Goal: Check status: Check status

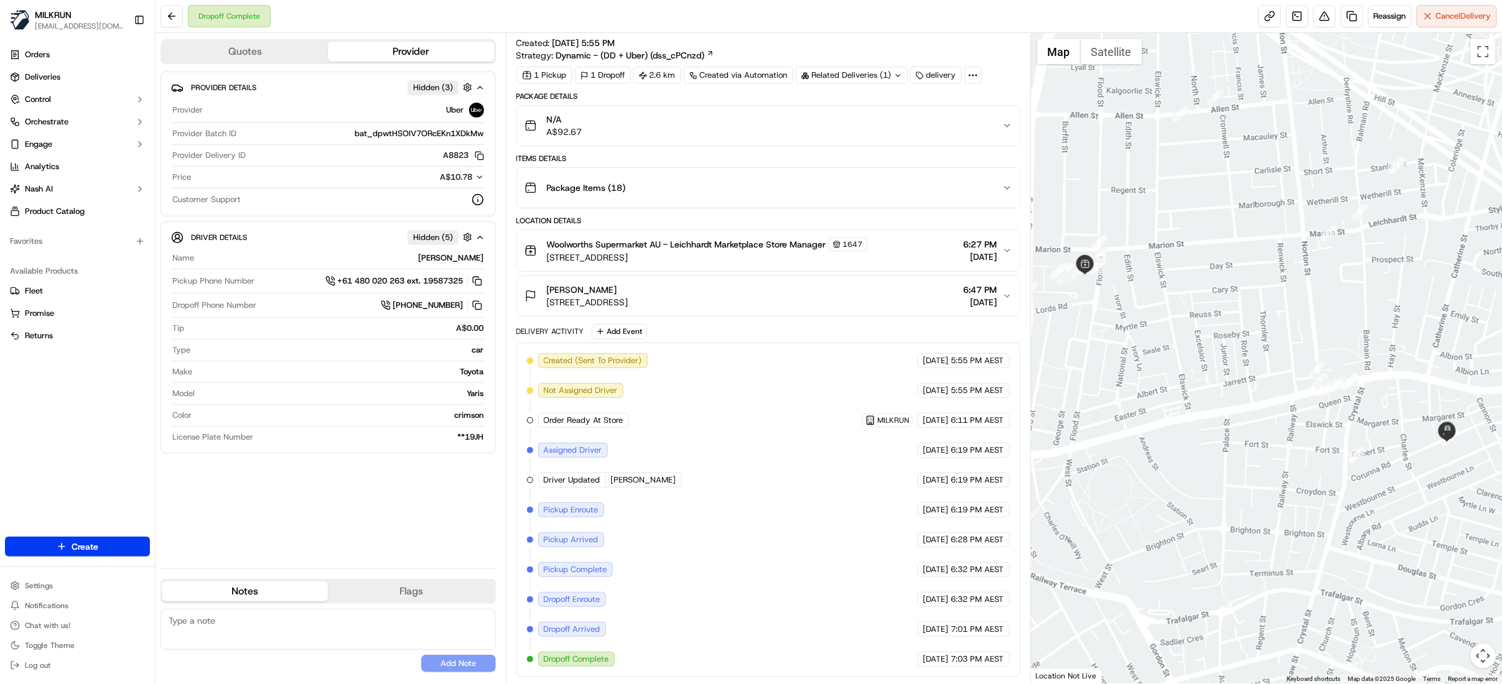
scroll to position [27, 0]
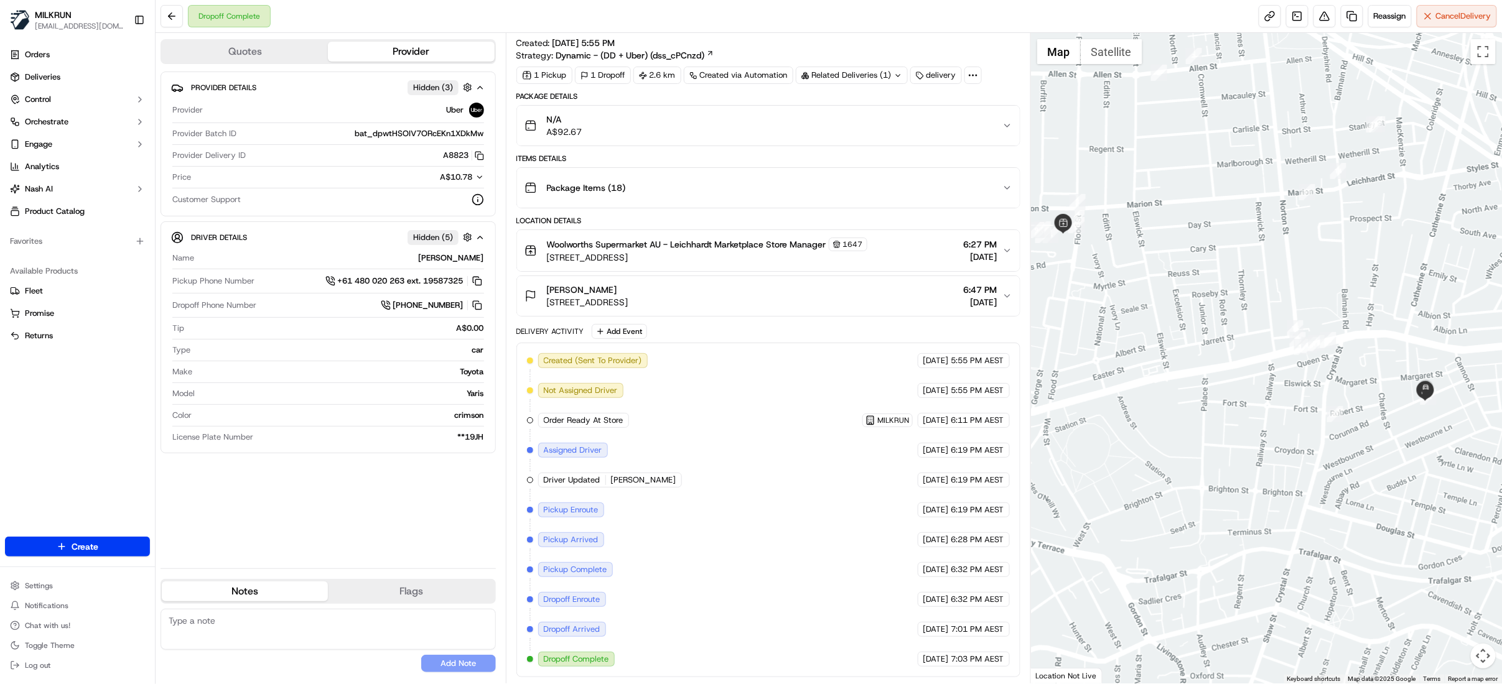
drag, startPoint x: 1177, startPoint y: 398, endPoint x: 1159, endPoint y: 355, distance: 47.4
click at [1159, 355] on div at bounding box center [1266, 358] width 471 height 651
click at [1424, 392] on img at bounding box center [1426, 388] width 20 height 20
click at [1486, 653] on button "Map camera controls" at bounding box center [1483, 656] width 25 height 25
click at [1457, 597] on button "Zoom in" at bounding box center [1452, 594] width 25 height 25
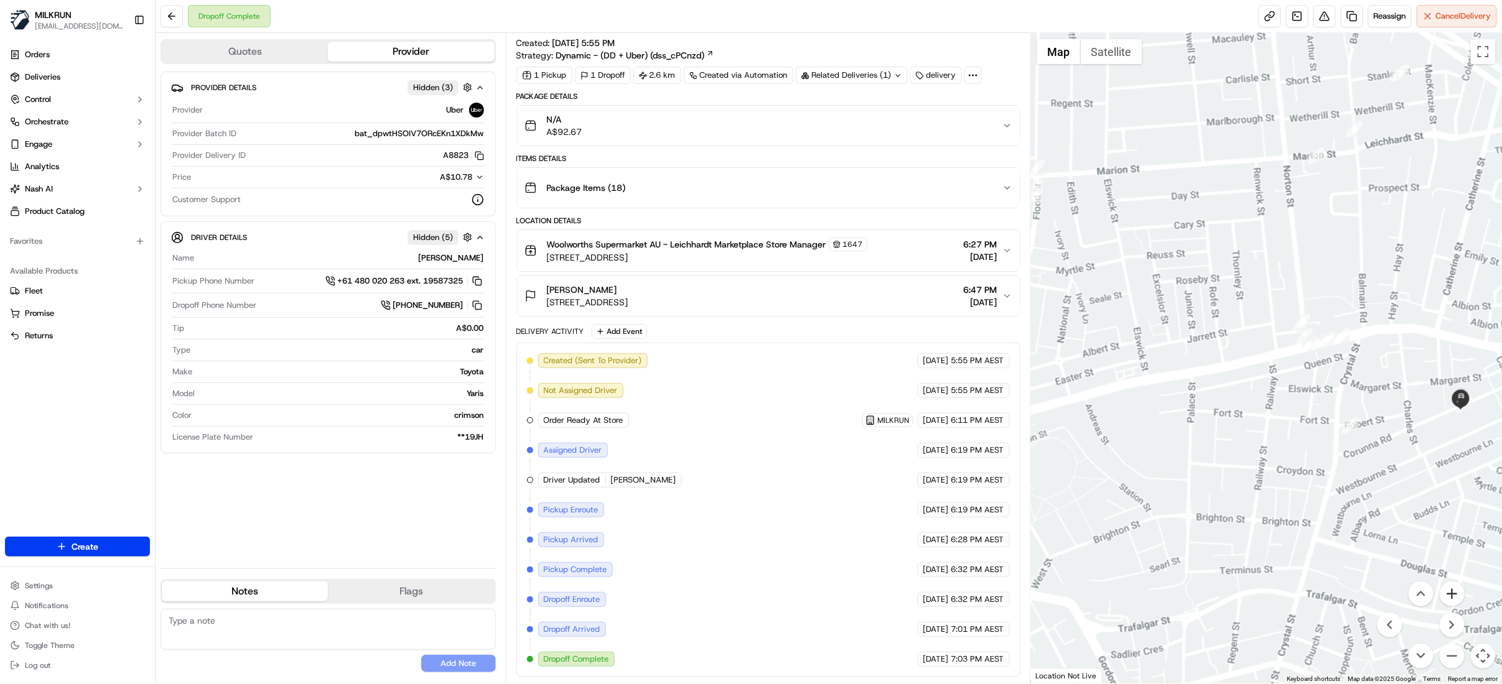
click at [1457, 597] on button "Zoom in" at bounding box center [1452, 594] width 25 height 25
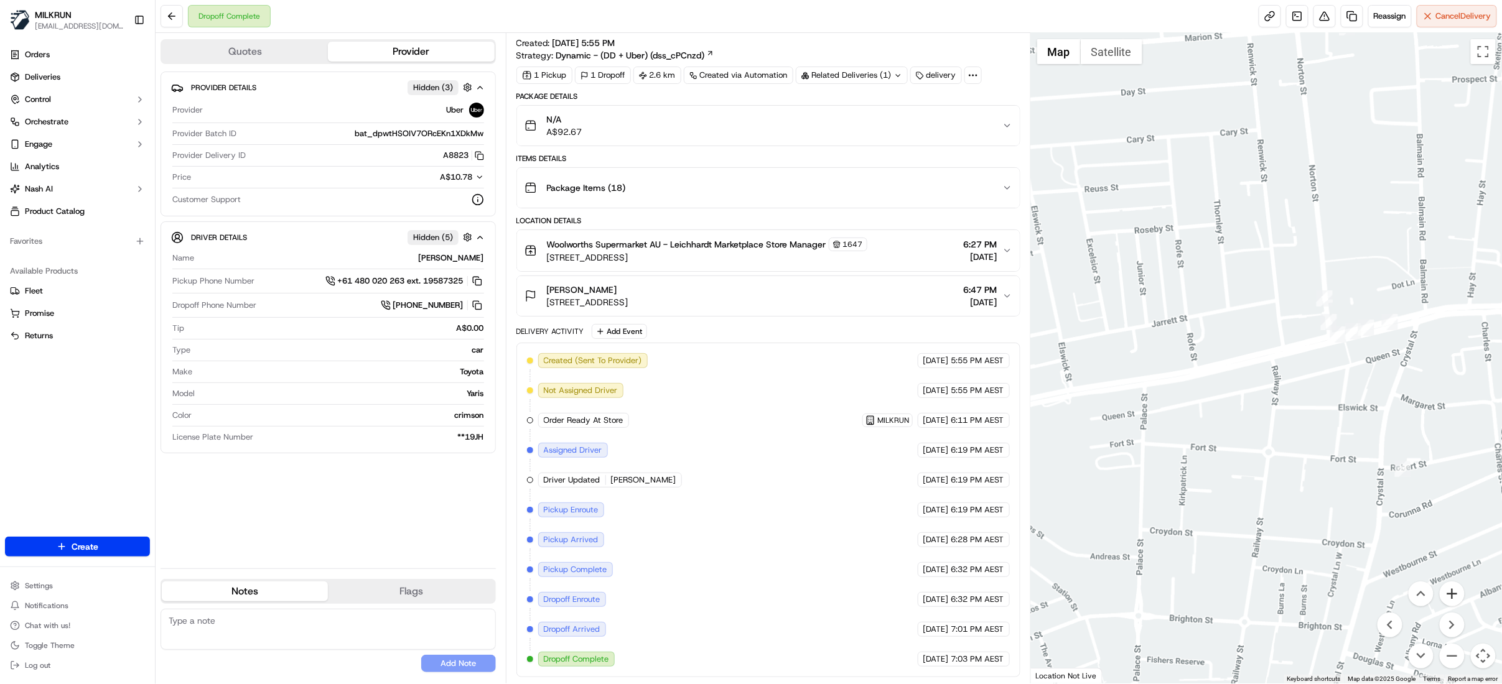
click at [1457, 597] on button "Zoom in" at bounding box center [1452, 594] width 25 height 25
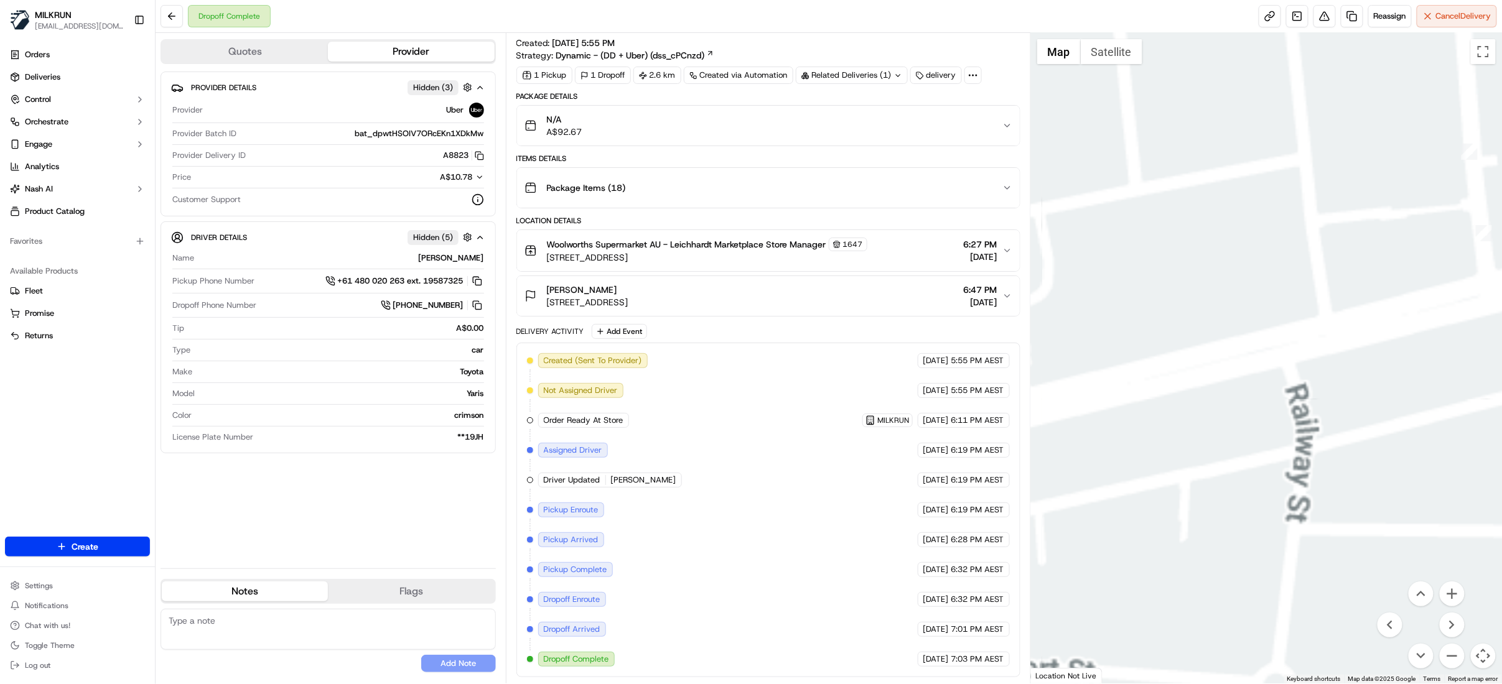
drag, startPoint x: 1333, startPoint y: 437, endPoint x: 1063, endPoint y: 411, distance: 271.3
click at [1029, 395] on div "Quotes Provider Provider Details Hidden ( 3 ) Provider Uber Provider Batch ID b…" at bounding box center [829, 358] width 1347 height 651
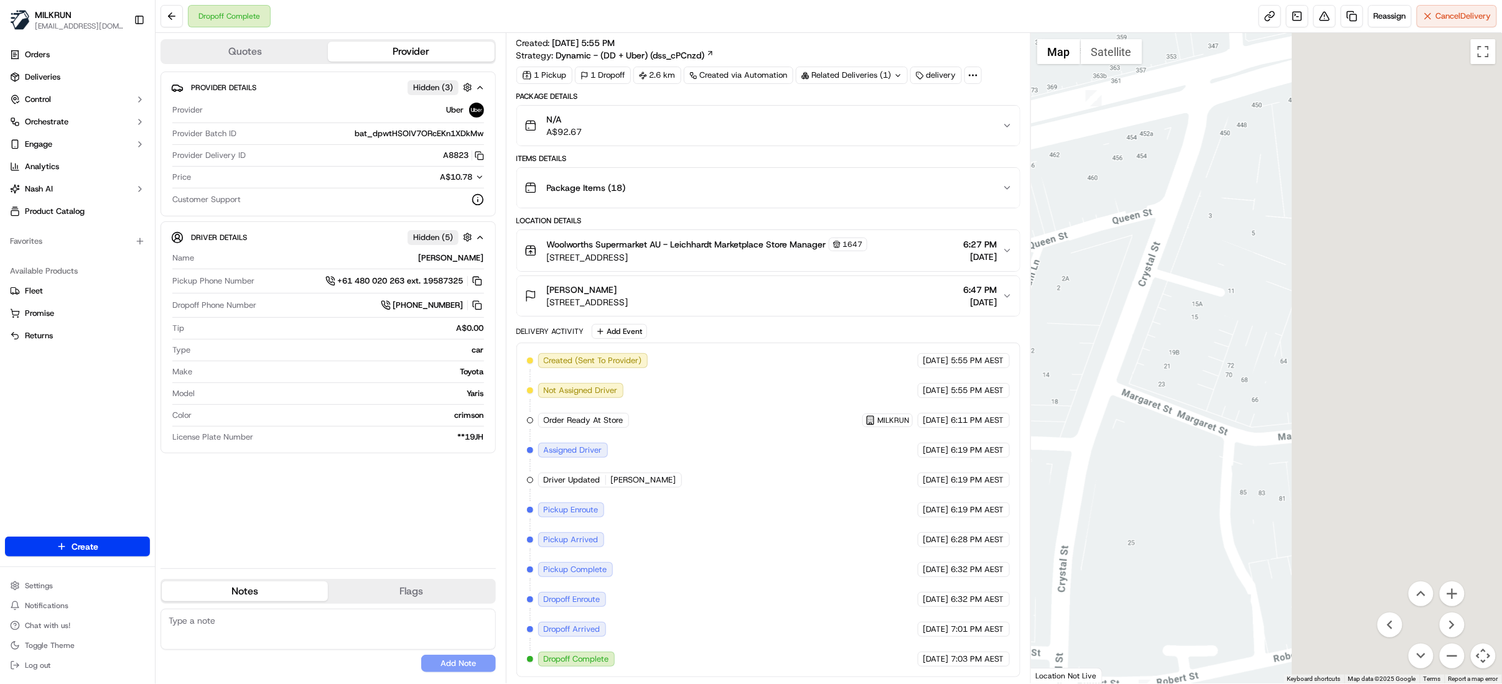
drag, startPoint x: 1135, startPoint y: 373, endPoint x: 1110, endPoint y: 370, distance: 25.1
click at [1110, 370] on div at bounding box center [1266, 358] width 471 height 651
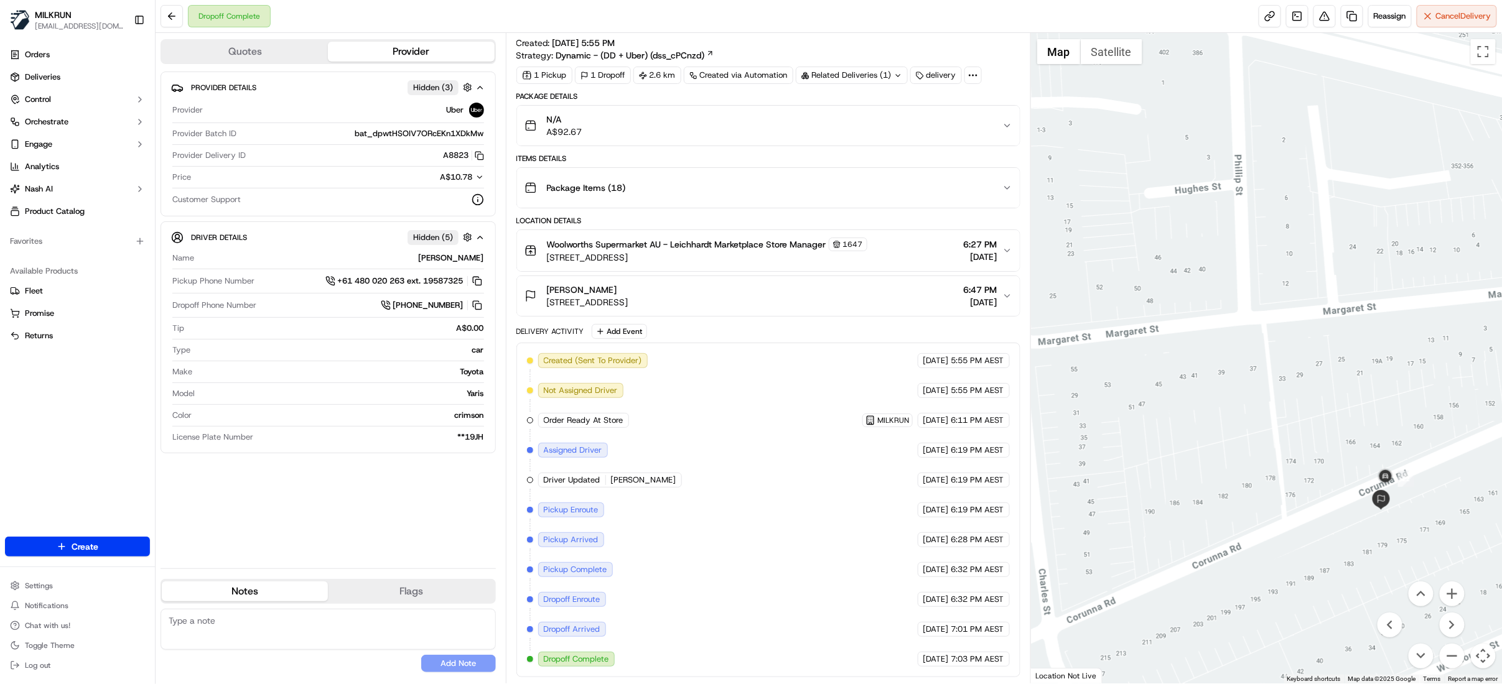
drag, startPoint x: 1479, startPoint y: 440, endPoint x: 1150, endPoint y: 392, distance: 332.0
click at [1150, 392] on div at bounding box center [1266, 358] width 471 height 651
click at [1109, 50] on button "Satellite" at bounding box center [1112, 51] width 62 height 25
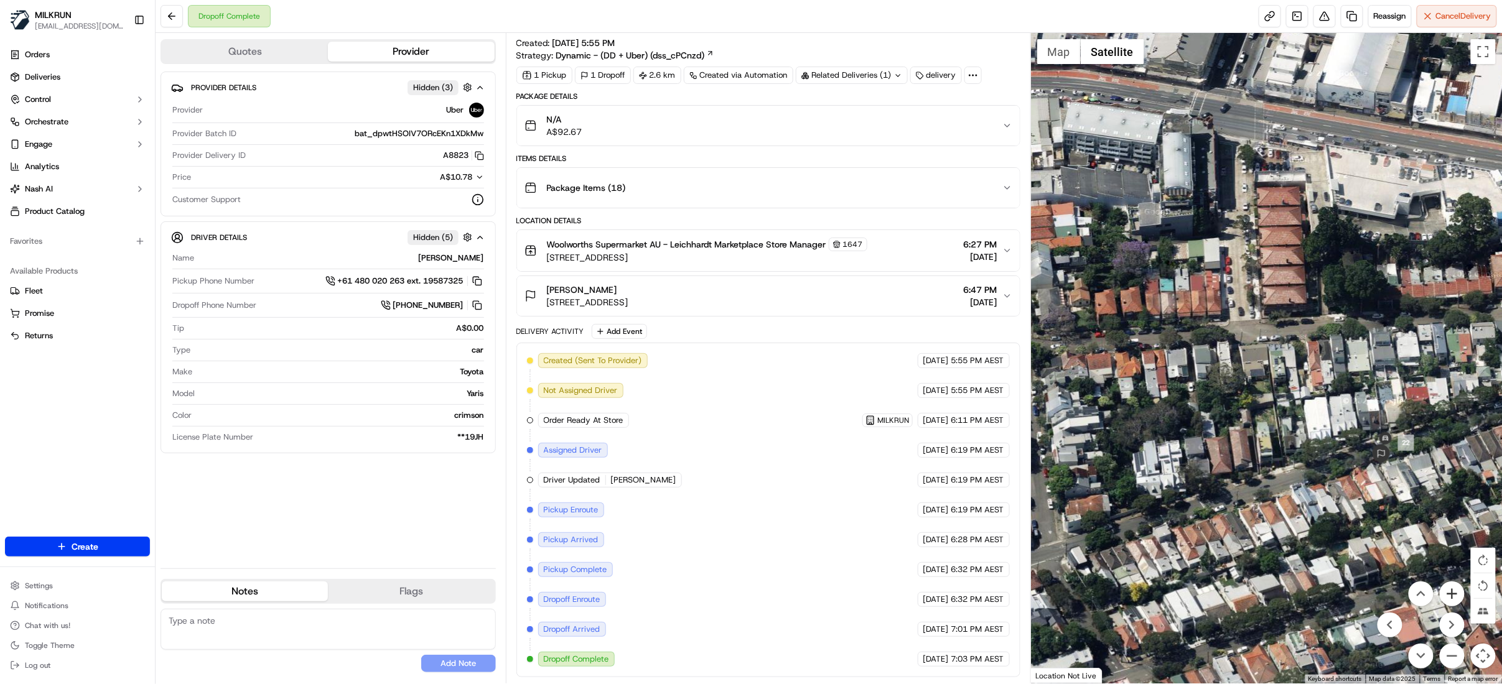
click at [1459, 592] on button "Zoom in" at bounding box center [1452, 594] width 25 height 25
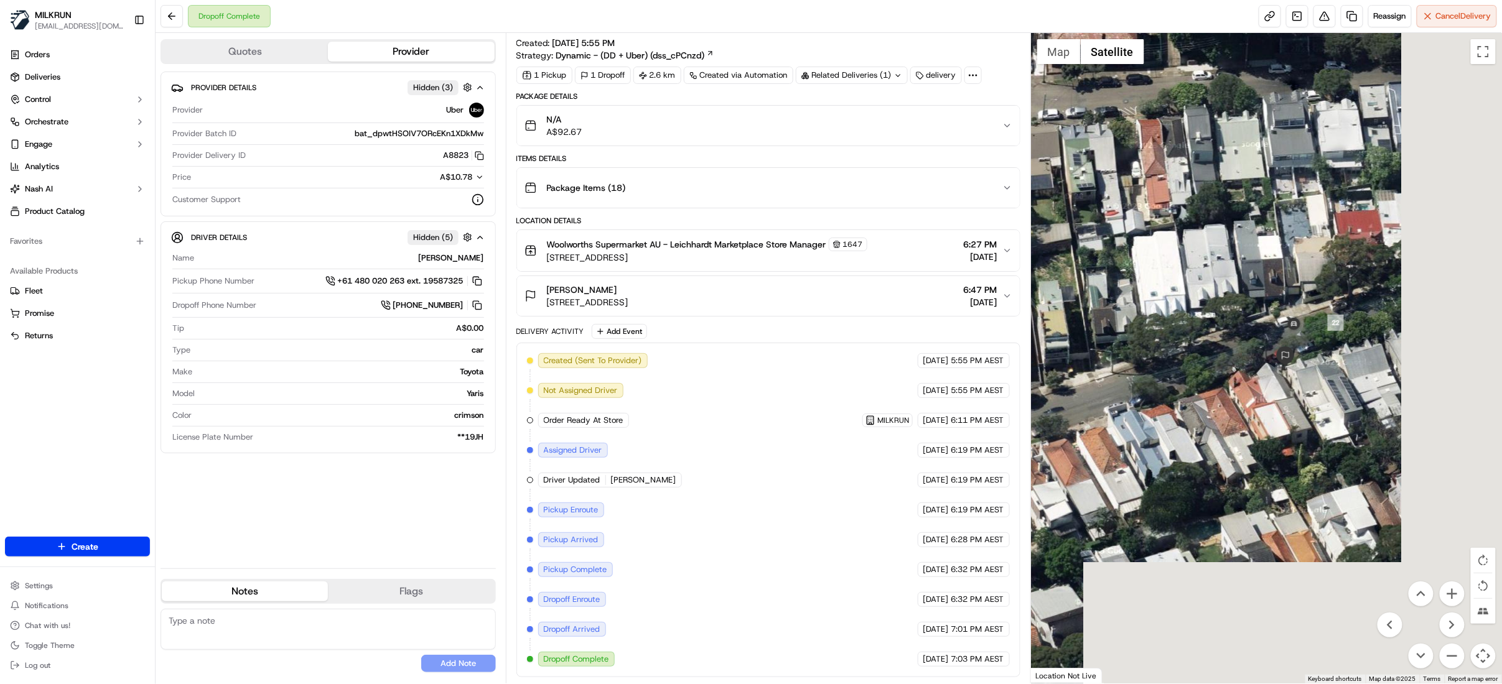
drag, startPoint x: 1263, startPoint y: 451, endPoint x: 1052, endPoint y: 243, distance: 295.7
click at [1052, 243] on div at bounding box center [1266, 358] width 471 height 651
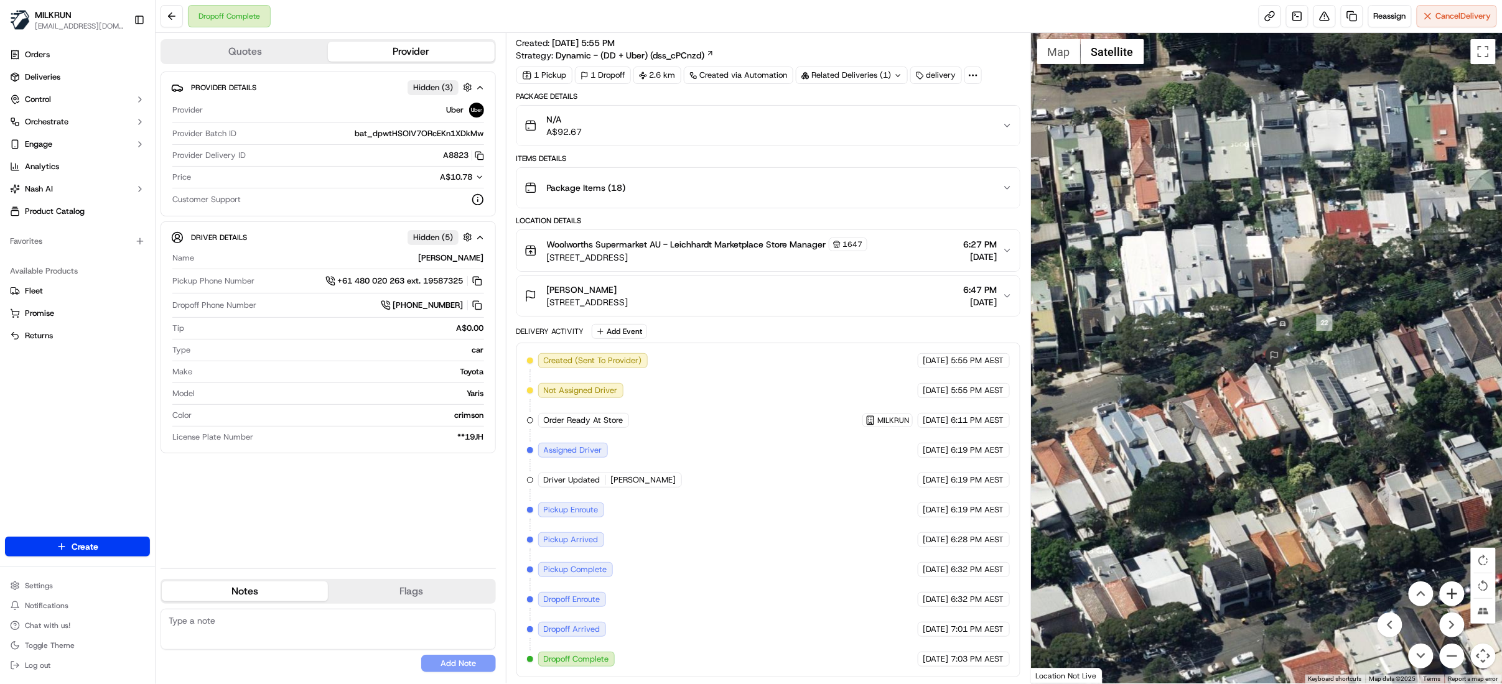
click at [1457, 590] on button "Zoom in" at bounding box center [1452, 594] width 25 height 25
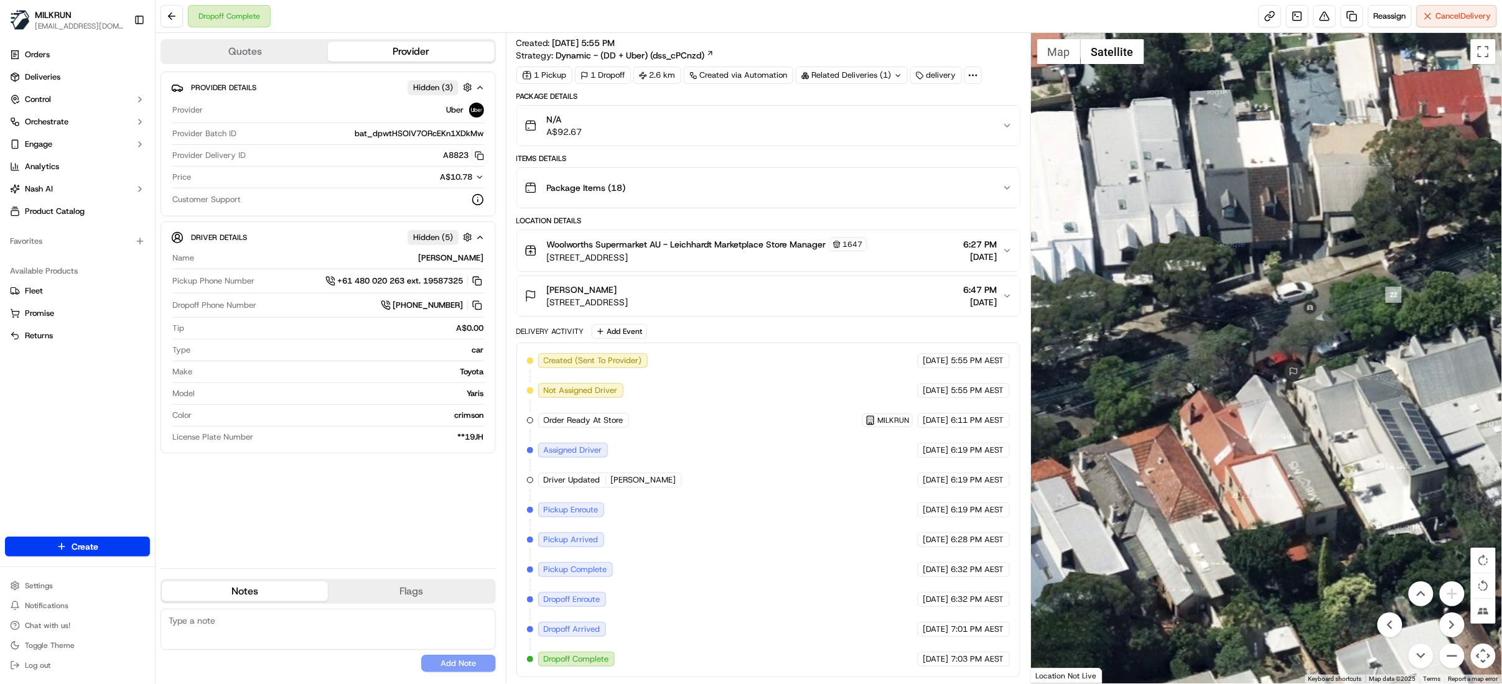
drag, startPoint x: 1360, startPoint y: 396, endPoint x: 1370, endPoint y: 406, distance: 14.5
click at [1370, 406] on div at bounding box center [1266, 358] width 471 height 651
click at [1308, 311] on img at bounding box center [1311, 309] width 20 height 20
click at [1307, 315] on img at bounding box center [1311, 309] width 20 height 20
